Goal: Task Accomplishment & Management: Use online tool/utility

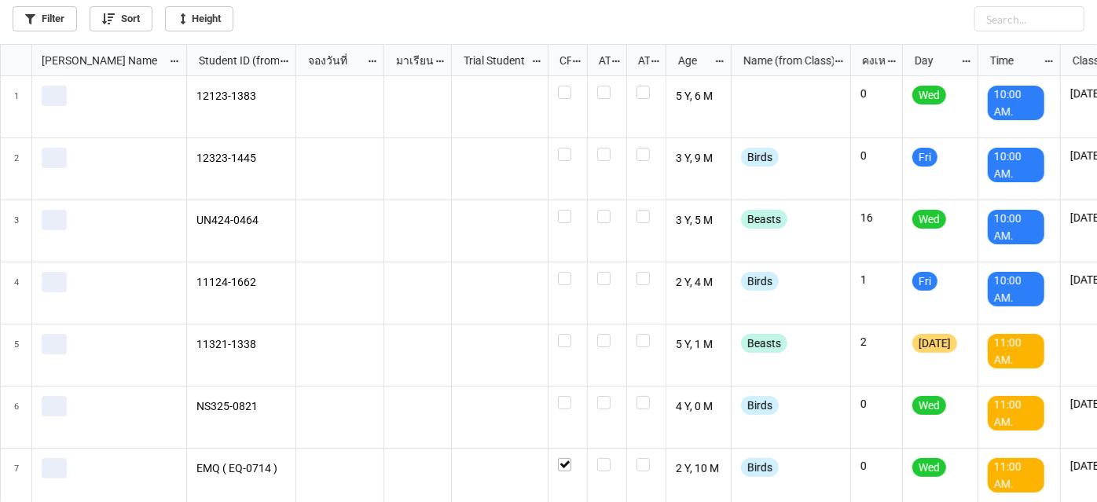
scroll to position [450, 1089]
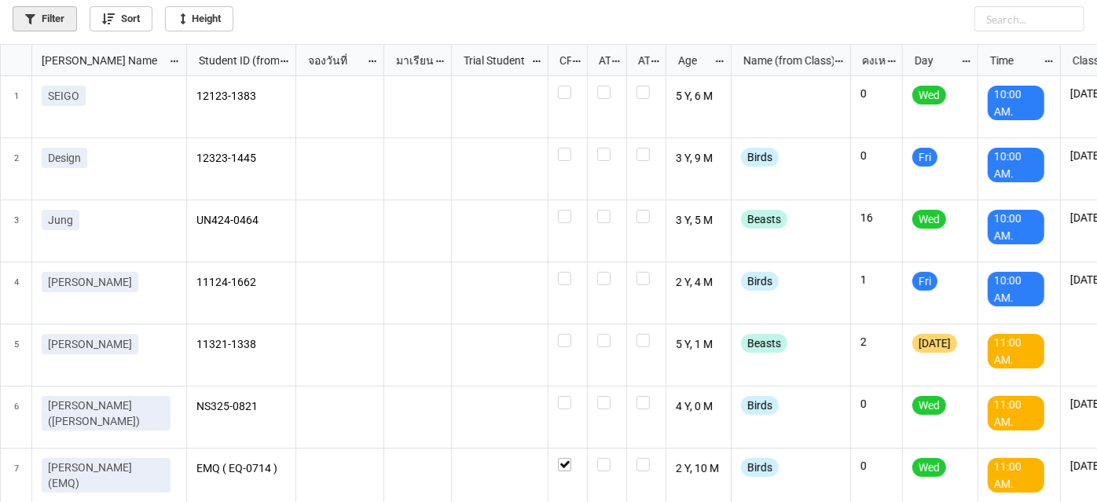
click at [46, 10] on link "Filter" at bounding box center [45, 18] width 64 height 25
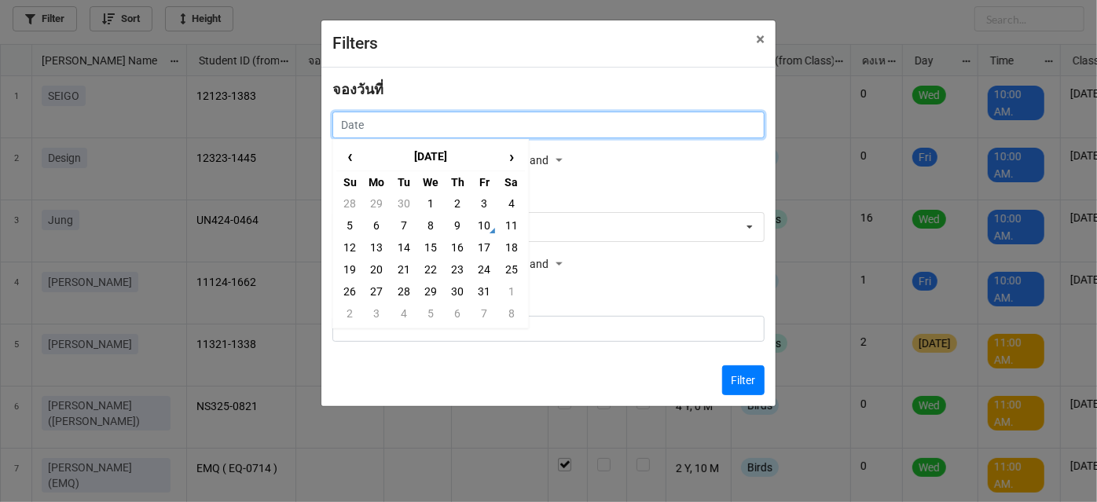
click at [467, 112] on input "text" at bounding box center [548, 125] width 432 height 27
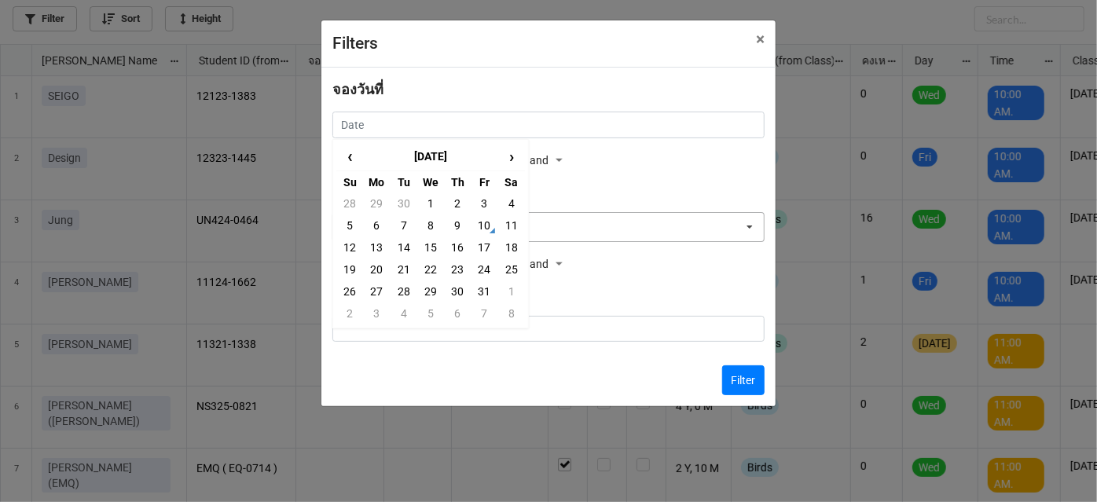
click at [498, 225] on td "11" at bounding box center [511, 226] width 27 height 22
type input "[DATE]"
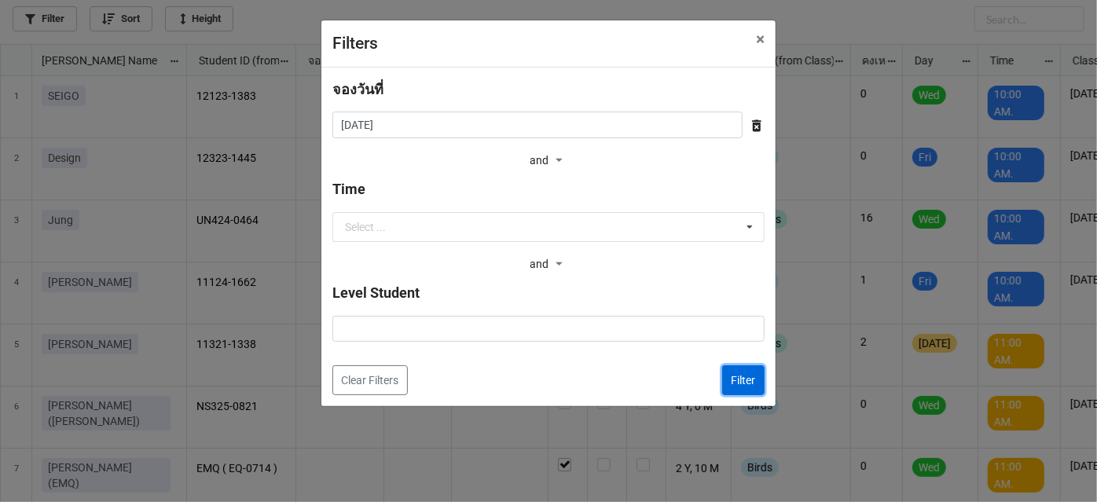
click at [740, 389] on button "Filter" at bounding box center [743, 380] width 42 height 30
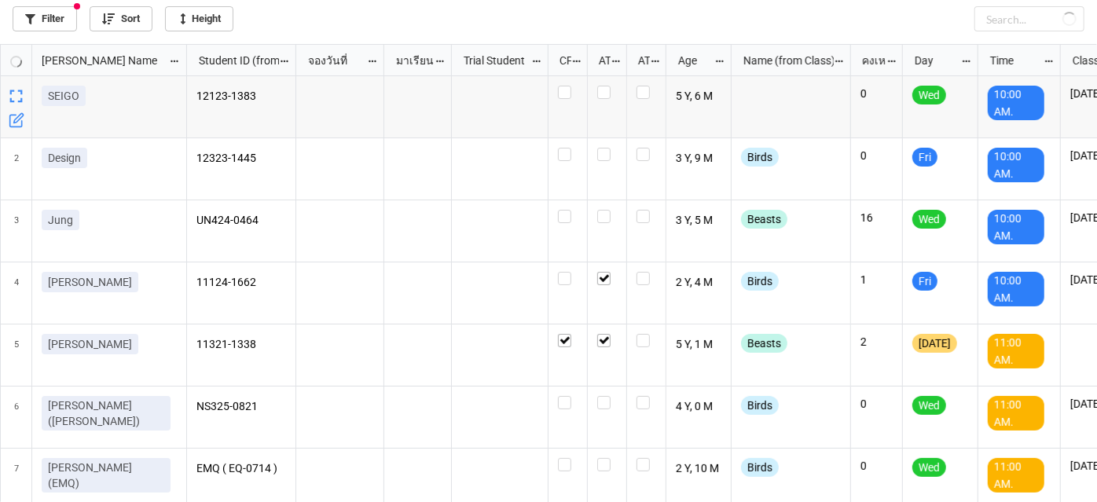
checkbox input "true"
checkbox input "false"
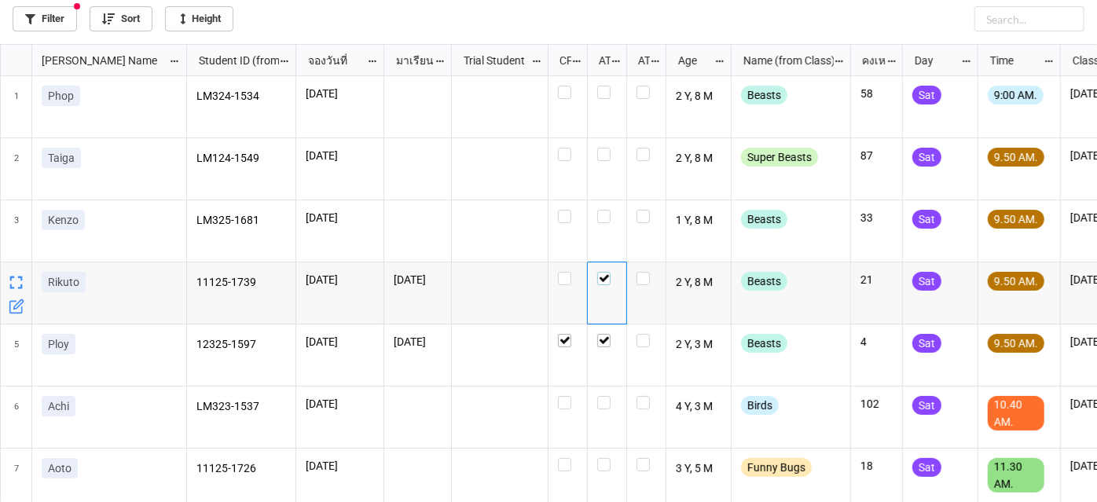
click at [605, 272] on label "grid" at bounding box center [607, 272] width 20 height 0
click at [608, 334] on label "grid" at bounding box center [607, 334] width 20 height 0
click at [560, 272] on label "grid" at bounding box center [568, 272] width 20 height 0
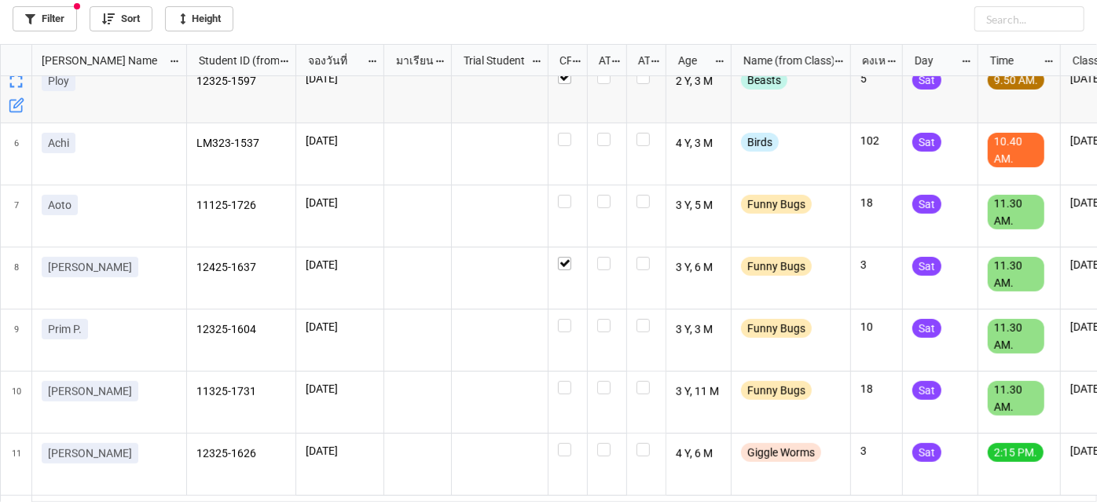
scroll to position [285, 0]
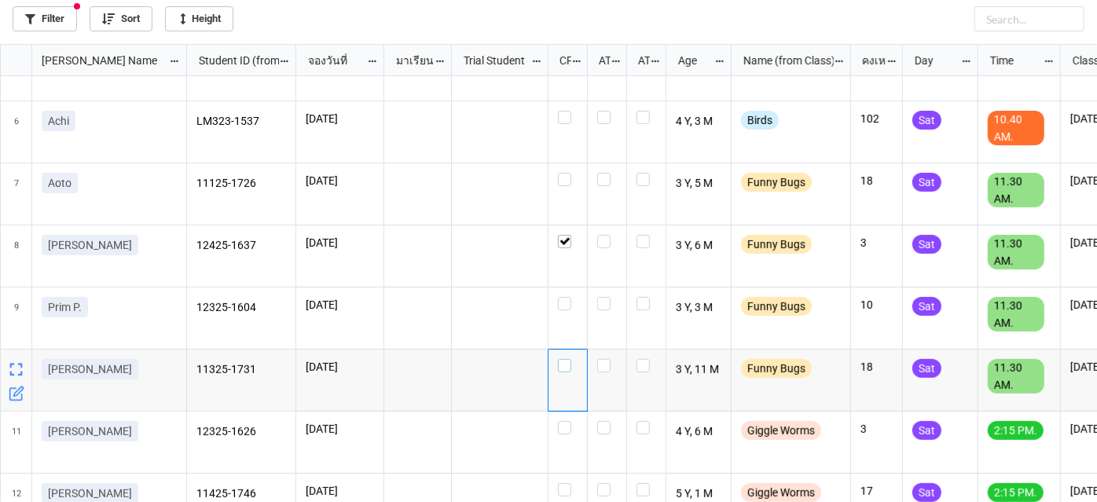
click at [564, 359] on label "grid" at bounding box center [568, 359] width 20 height 0
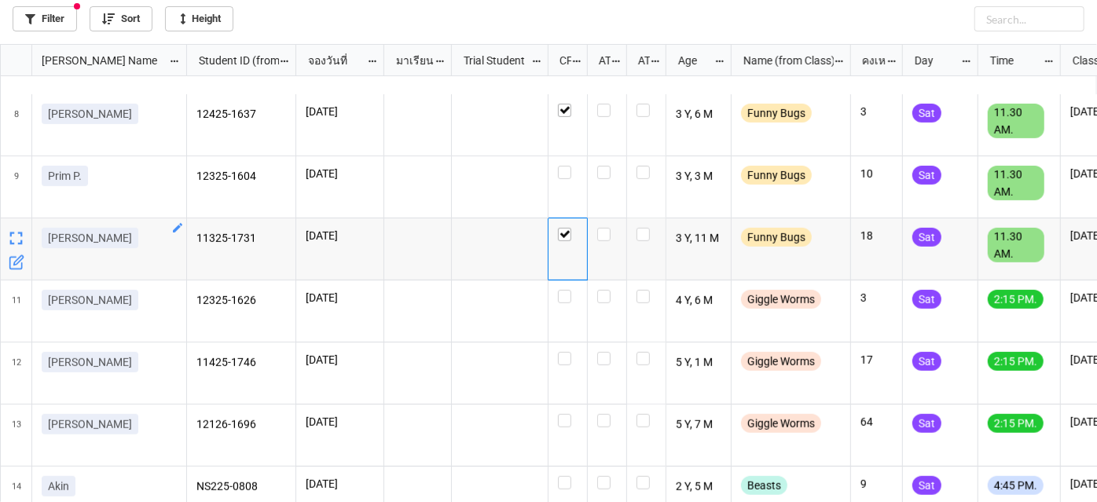
scroll to position [449, 0]
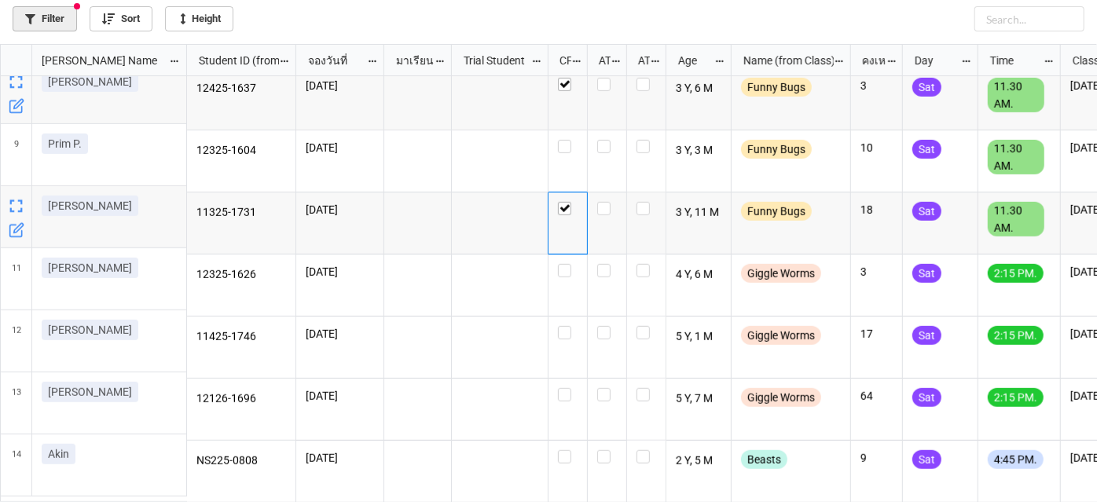
click at [66, 20] on link "Filter" at bounding box center [45, 18] width 64 height 25
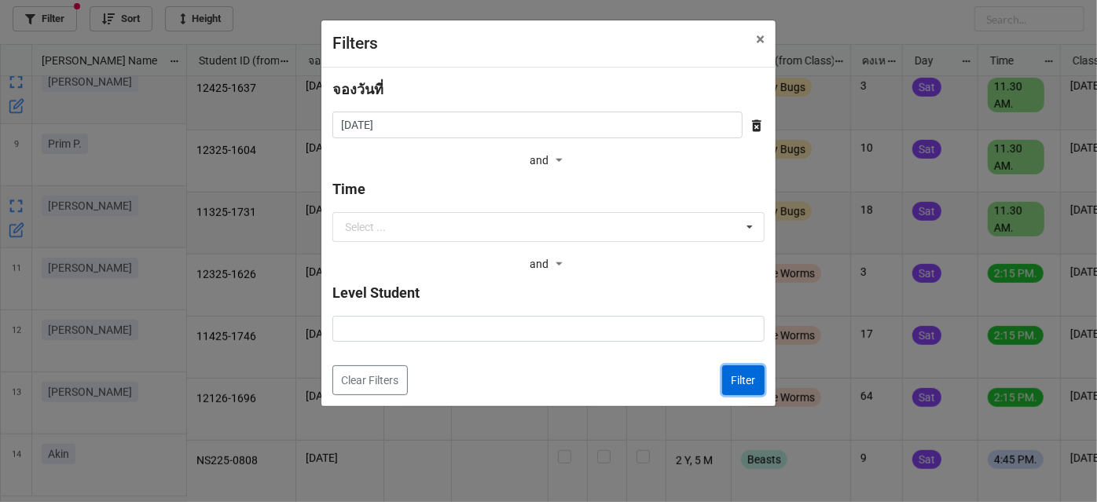
click at [733, 382] on button "Filter" at bounding box center [743, 380] width 42 height 30
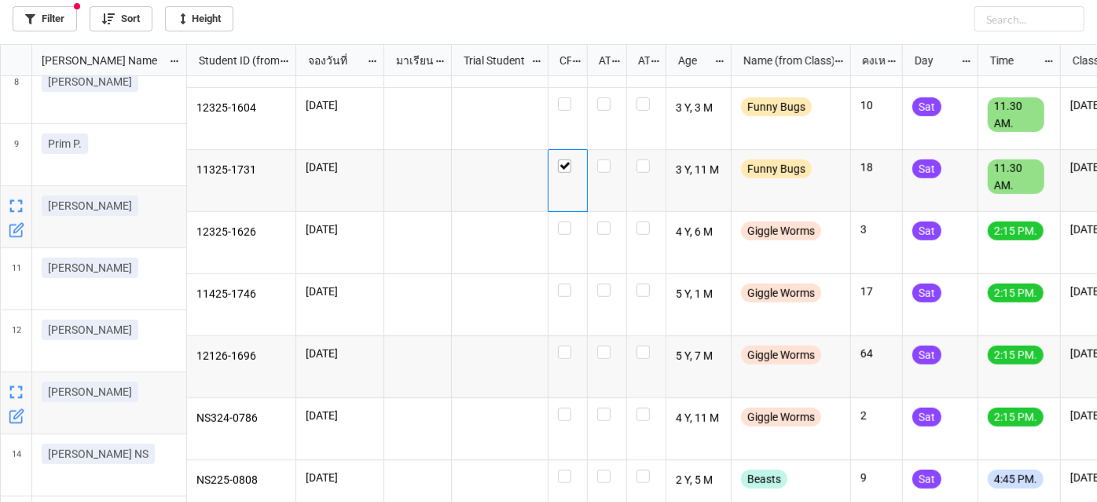
scroll to position [511, 0]
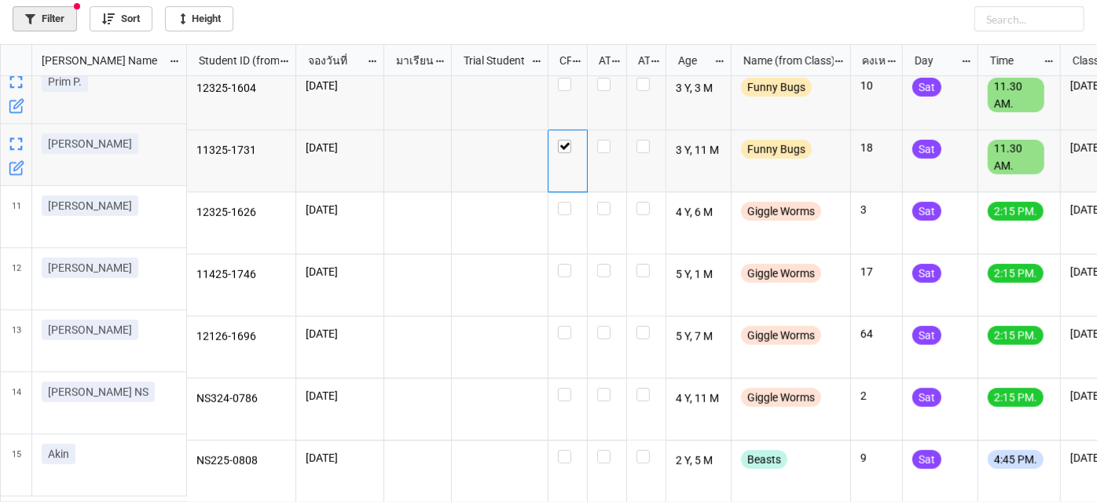
click at [57, 20] on link "Filter" at bounding box center [45, 18] width 64 height 25
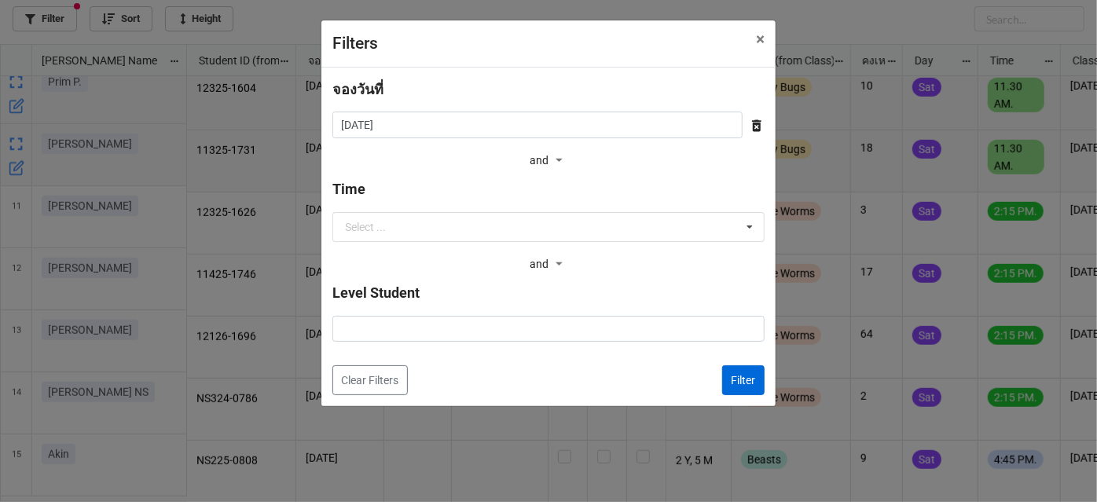
click at [758, 377] on div "จองวันที่ [DATE] ‹ [DATE] › Su Mo Tu We Th Fr Sa 28 29 30 1 2 3 4 5 6 7 8 9 10 …" at bounding box center [548, 237] width 454 height 339
click at [756, 377] on button "Filter" at bounding box center [743, 380] width 42 height 30
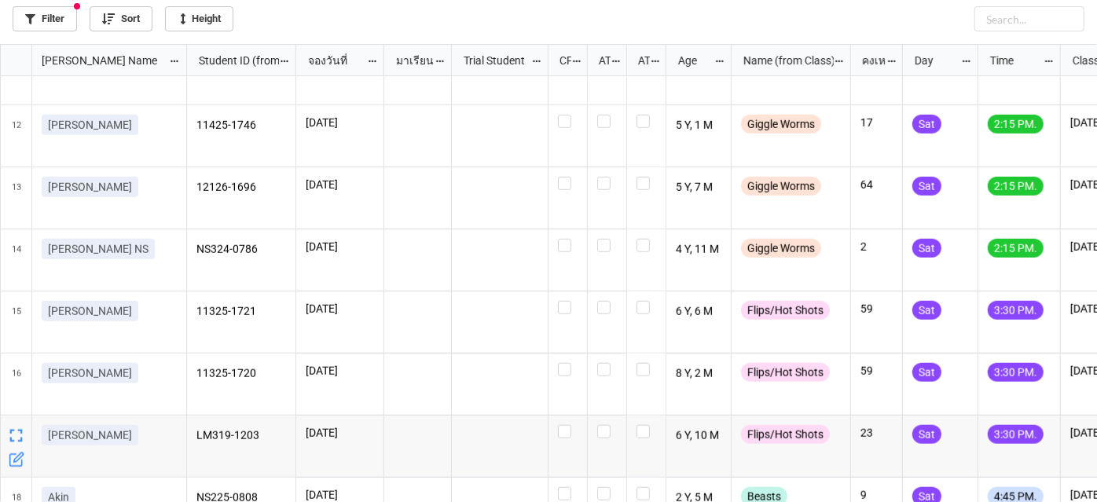
scroll to position [698, 0]
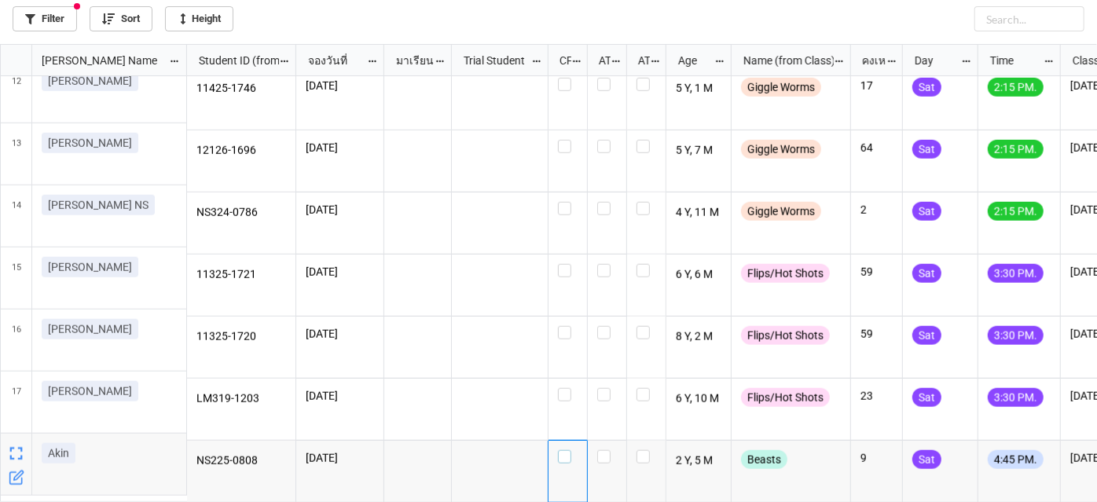
click at [570, 450] on label "grid" at bounding box center [568, 450] width 20 height 0
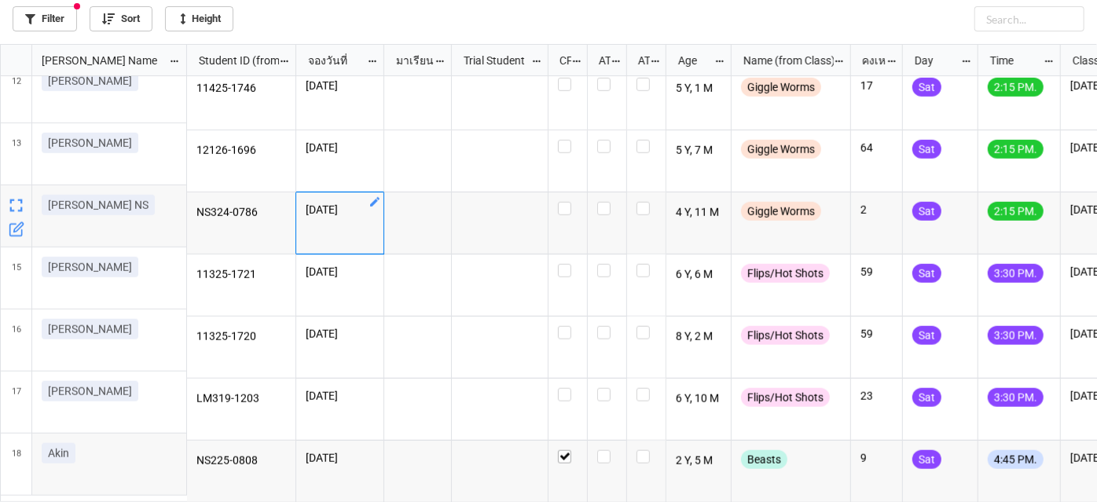
click at [375, 197] on icon "grid" at bounding box center [374, 201] width 9 height 9
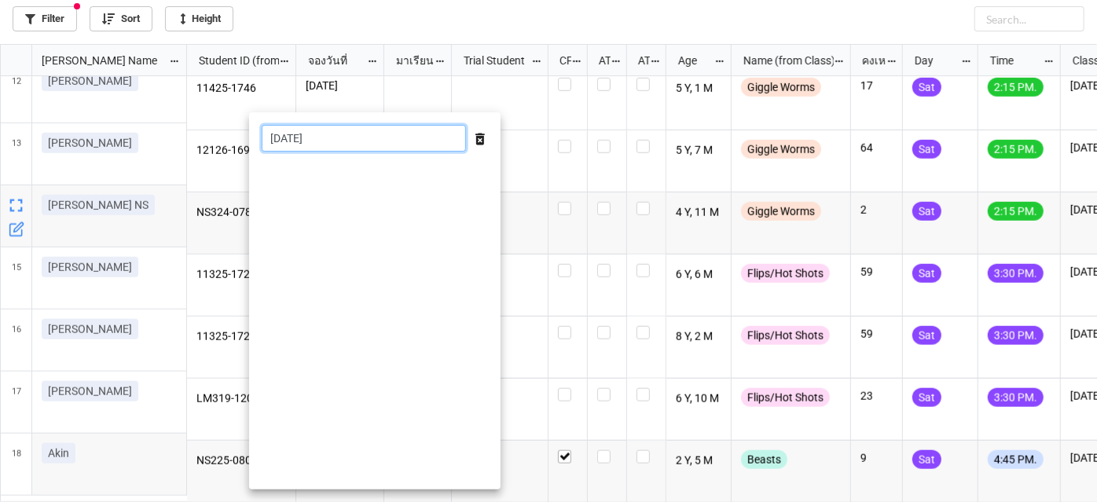
click at [390, 143] on input "[DATE]" at bounding box center [364, 138] width 204 height 27
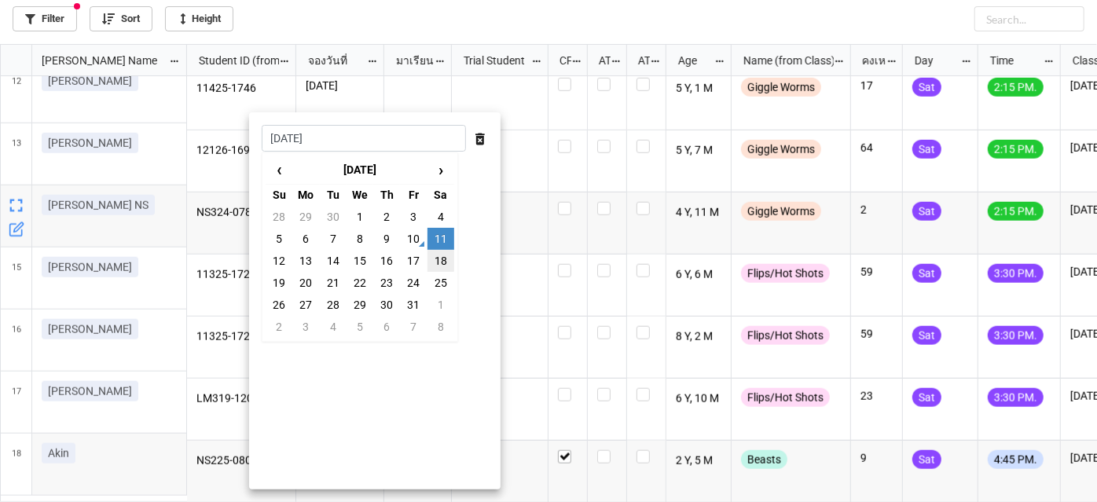
click at [441, 266] on td "18" at bounding box center [441, 261] width 27 height 22
type input "[DATE]"
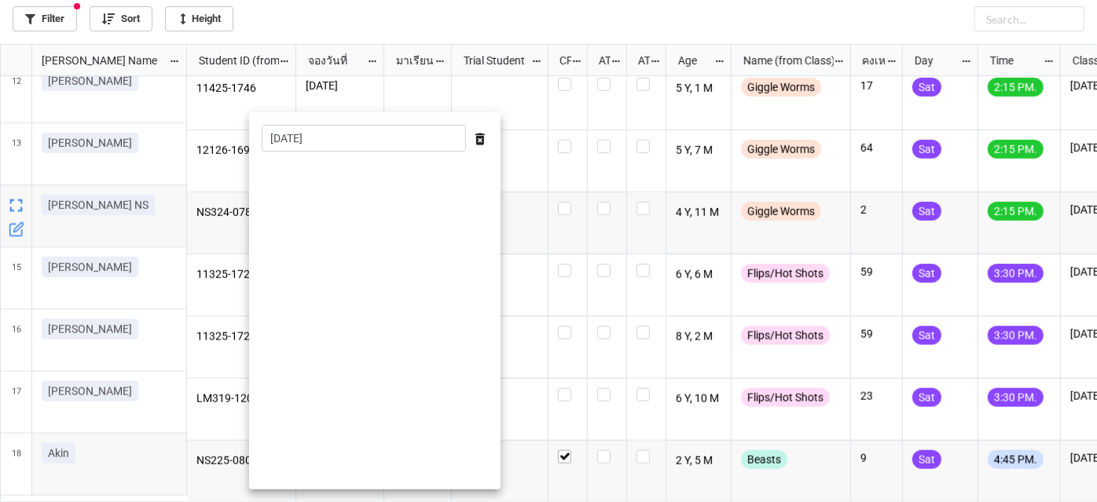
click at [536, 189] on div at bounding box center [548, 251] width 1097 height 502
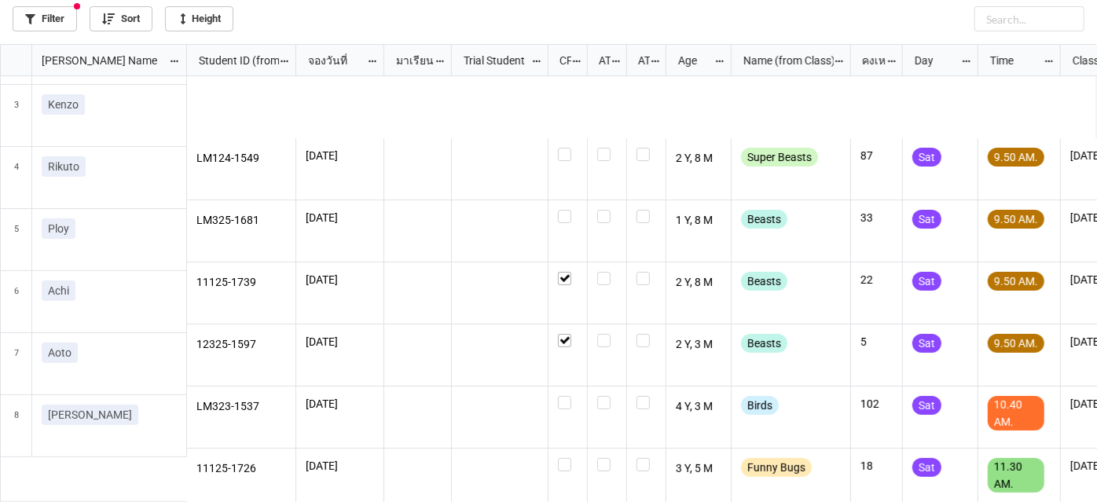
scroll to position [0, 0]
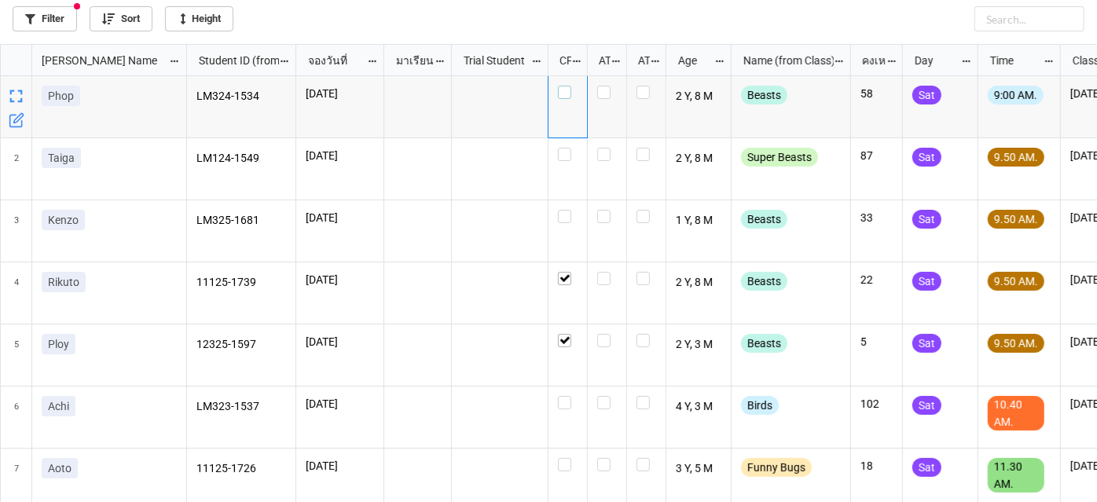
click at [561, 86] on label "grid" at bounding box center [568, 86] width 20 height 0
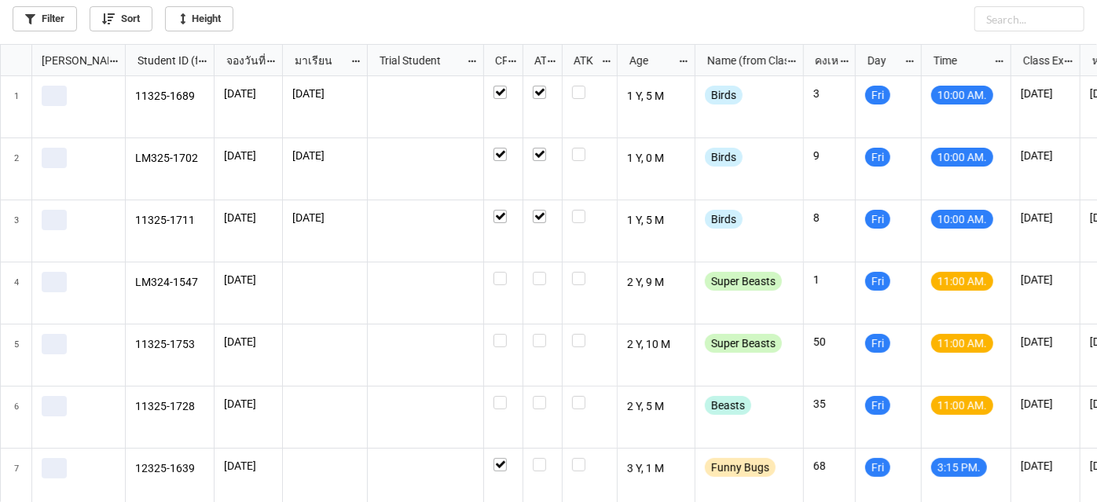
scroll to position [450, 1089]
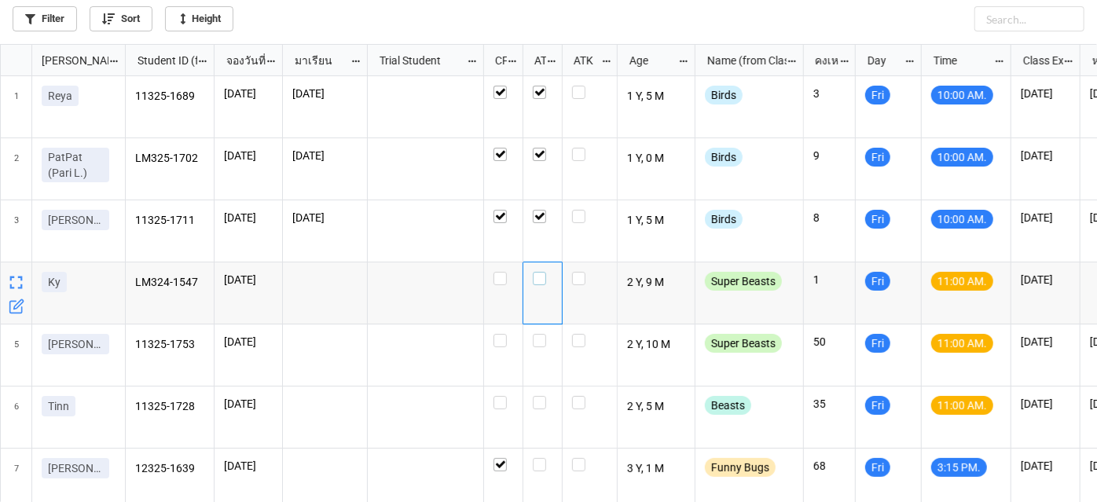
click at [538, 272] on label "grid" at bounding box center [543, 272] width 20 height 0
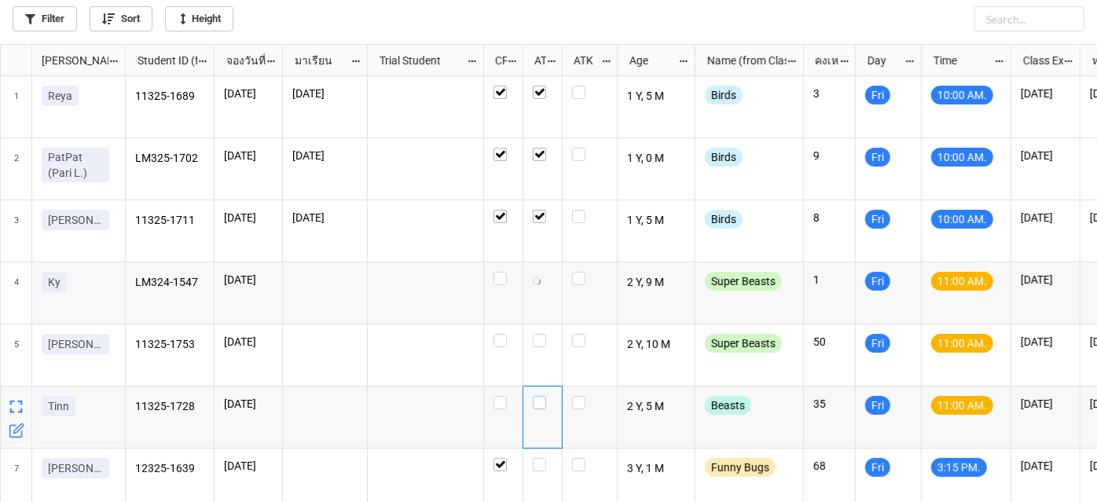
click at [543, 396] on label "grid" at bounding box center [543, 396] width 20 height 0
click at [505, 334] on label "grid" at bounding box center [504, 334] width 20 height 0
click at [541, 396] on label "grid" at bounding box center [543, 396] width 20 height 0
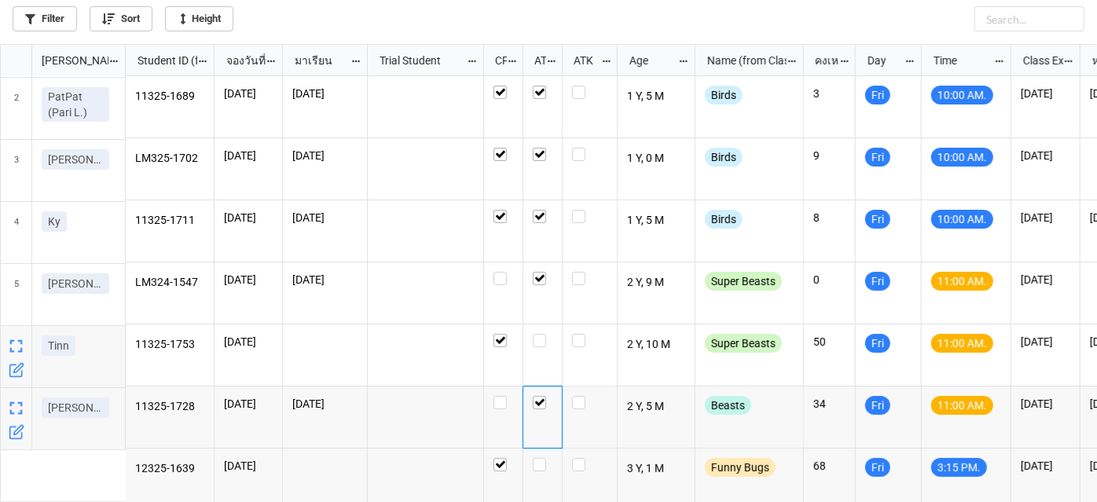
scroll to position [0, 0]
